Goal: Browse casually

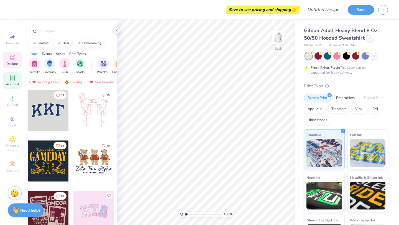
click at [12, 81] on icon at bounding box center [12, 77] width 7 height 7
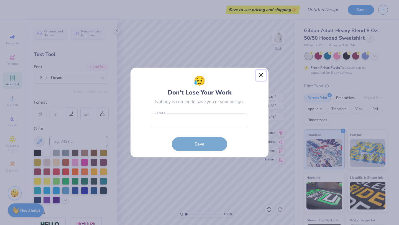
click at [260, 74] on button "Close" at bounding box center [260, 75] width 11 height 11
